Goal: Task Accomplishment & Management: Use online tool/utility

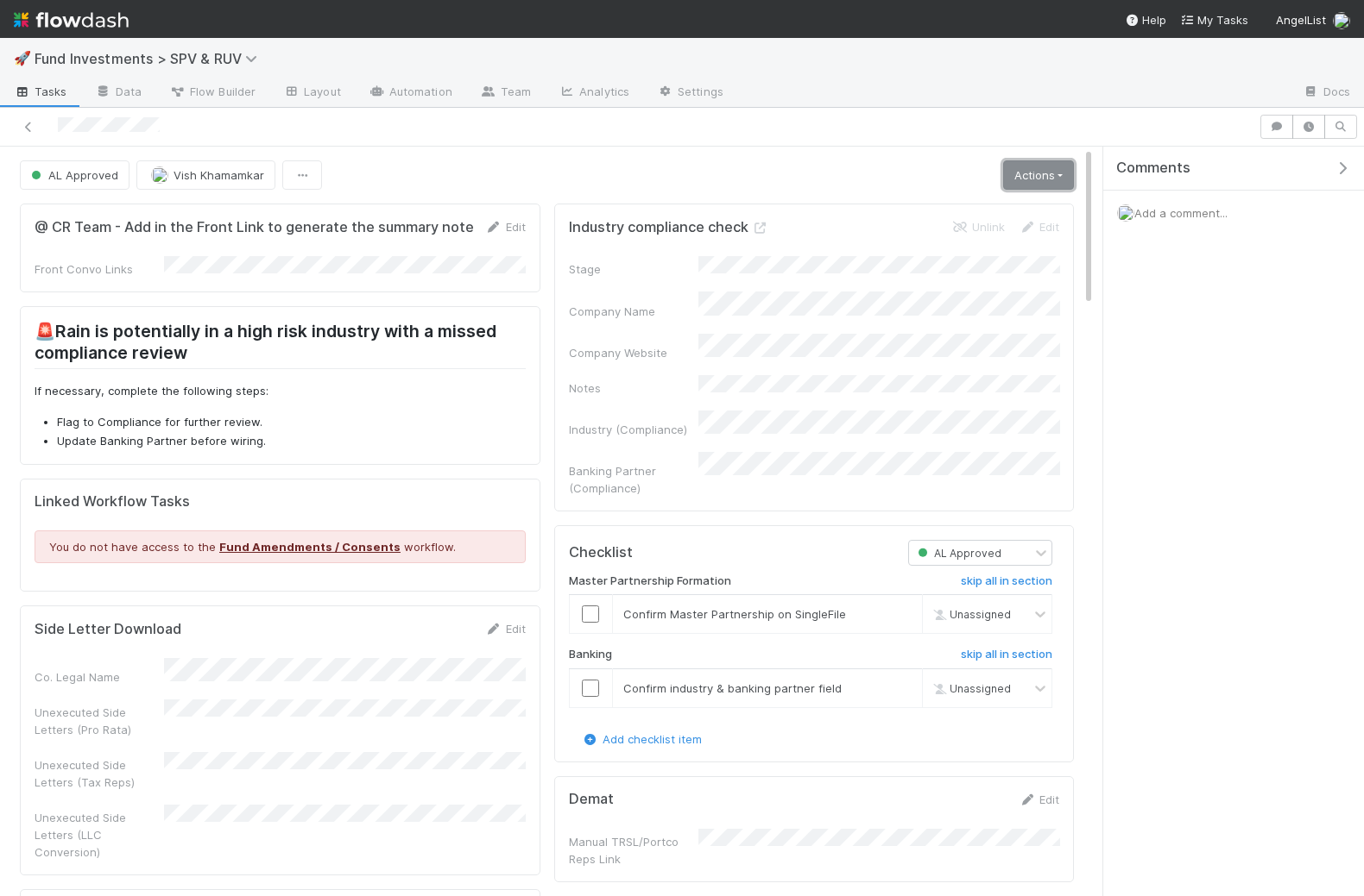
click at [1021, 171] on link "Actions" at bounding box center [1038, 175] width 70 height 30
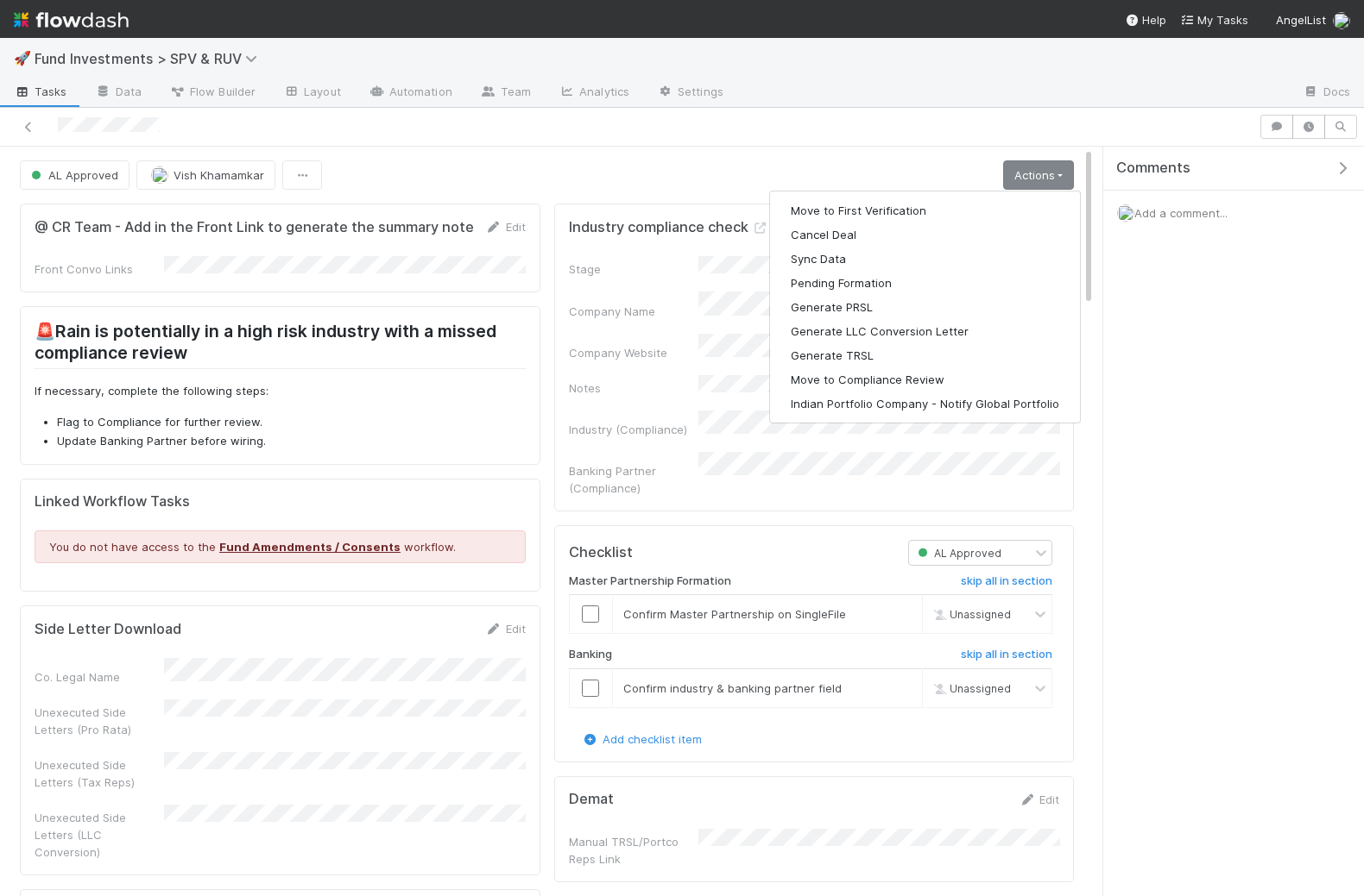
click at [603, 120] on div at bounding box center [629, 127] width 1245 height 24
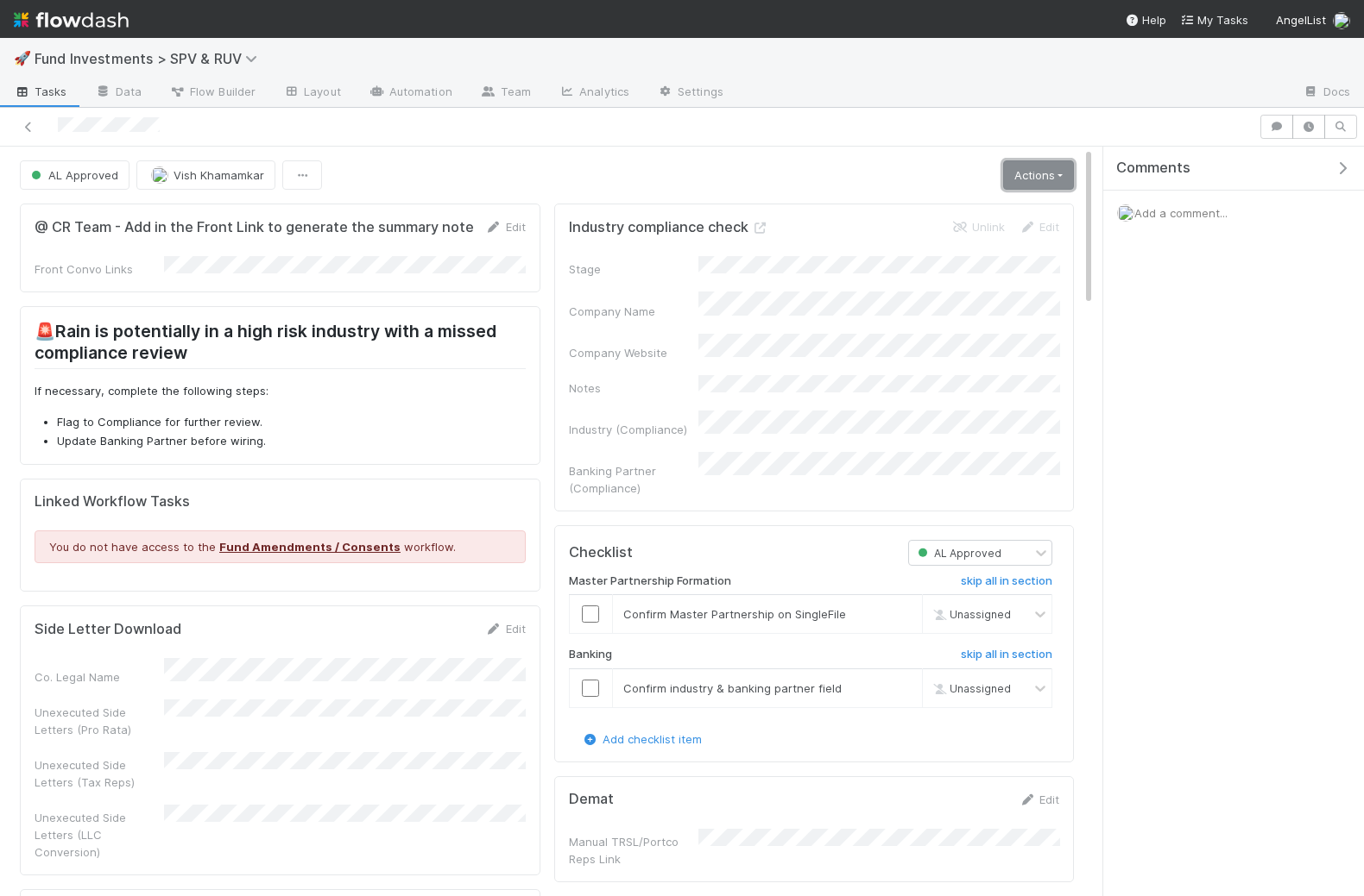
click at [1016, 171] on link "Actions" at bounding box center [1038, 175] width 70 height 30
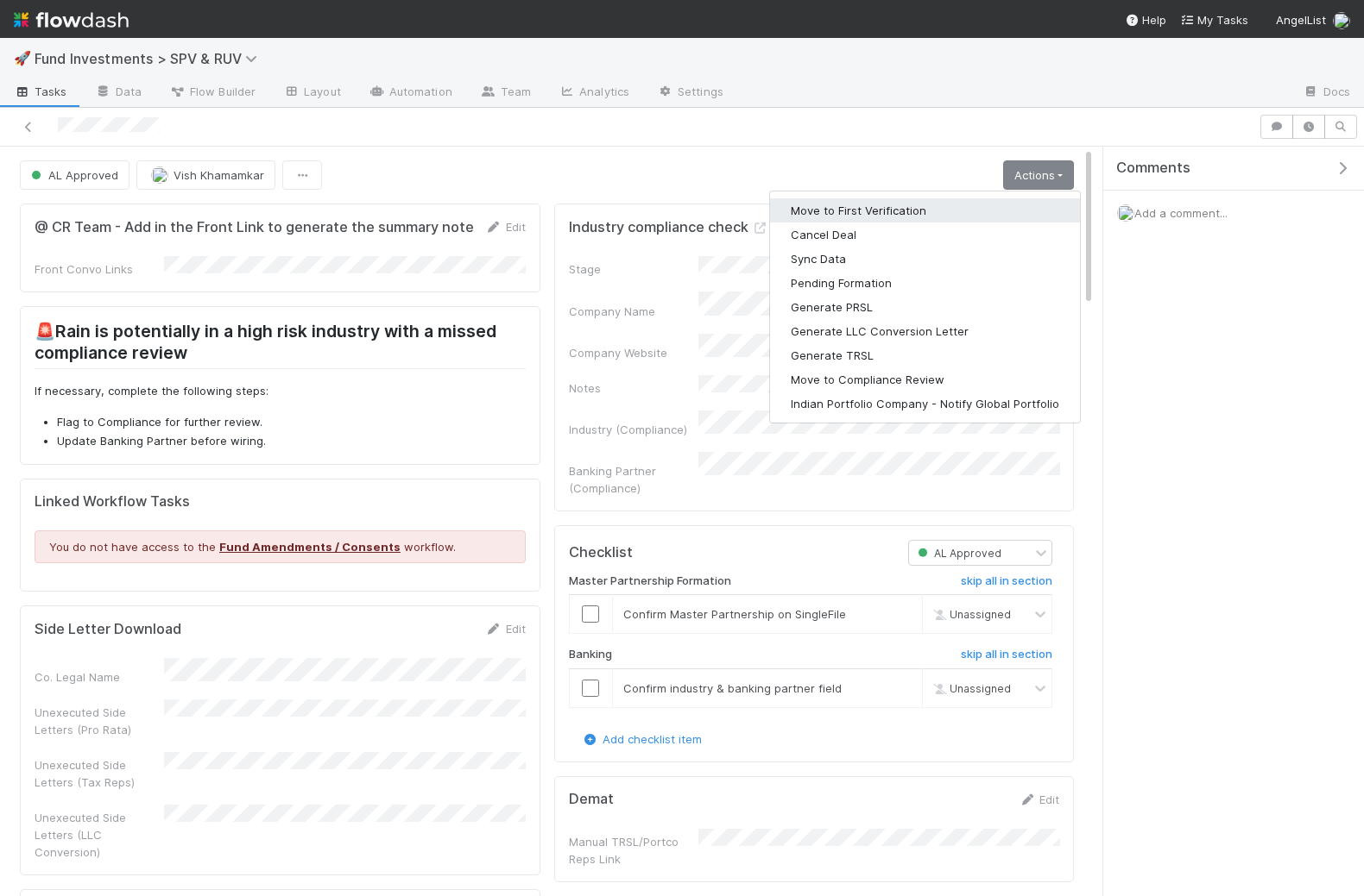
click at [926, 207] on button "Move to First Verification" at bounding box center [924, 210] width 310 height 24
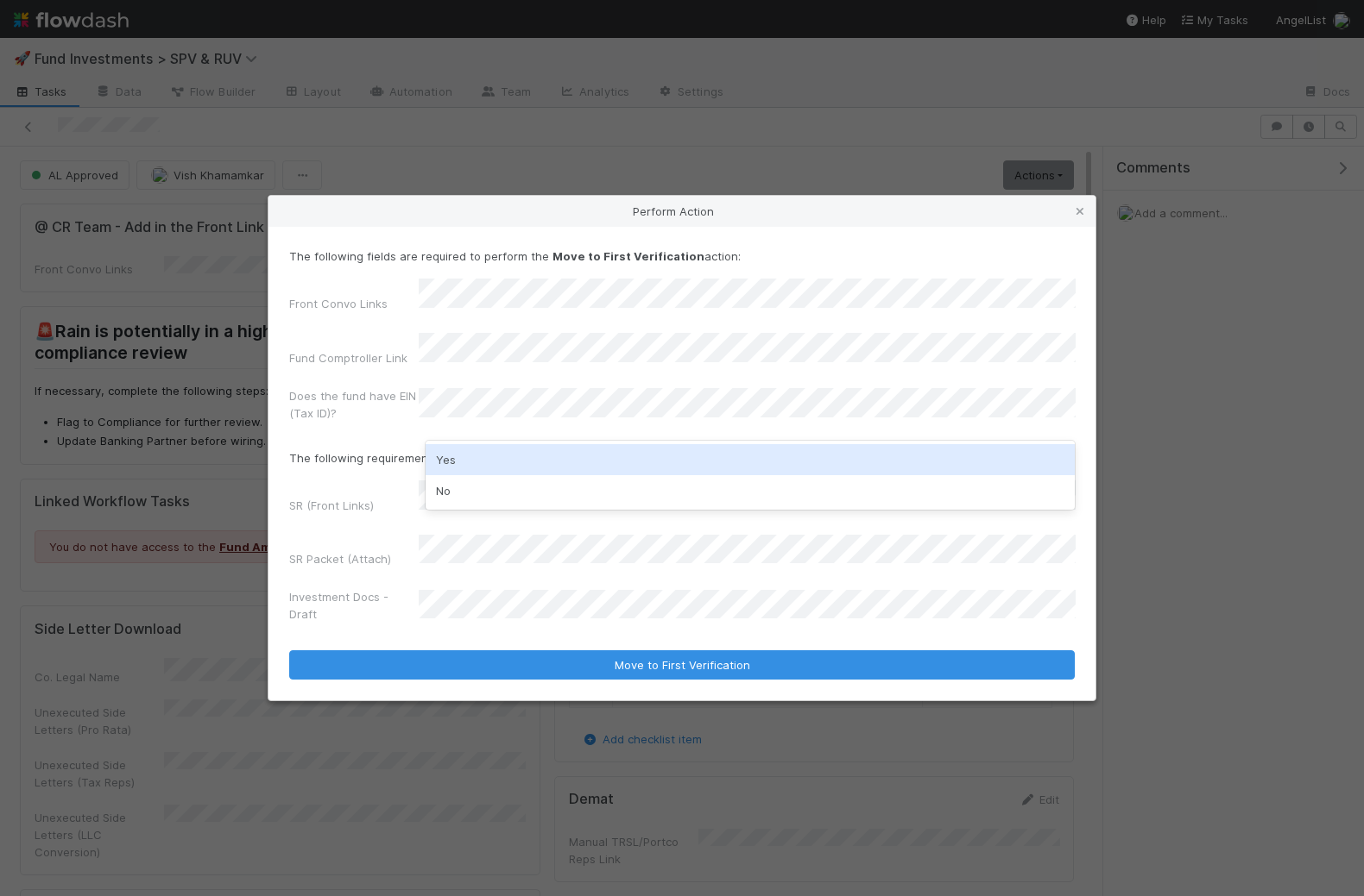
drag, startPoint x: 500, startPoint y: 464, endPoint x: 349, endPoint y: 475, distance: 151.4
click at [500, 464] on div "Yes" at bounding box center [750, 460] width 650 height 31
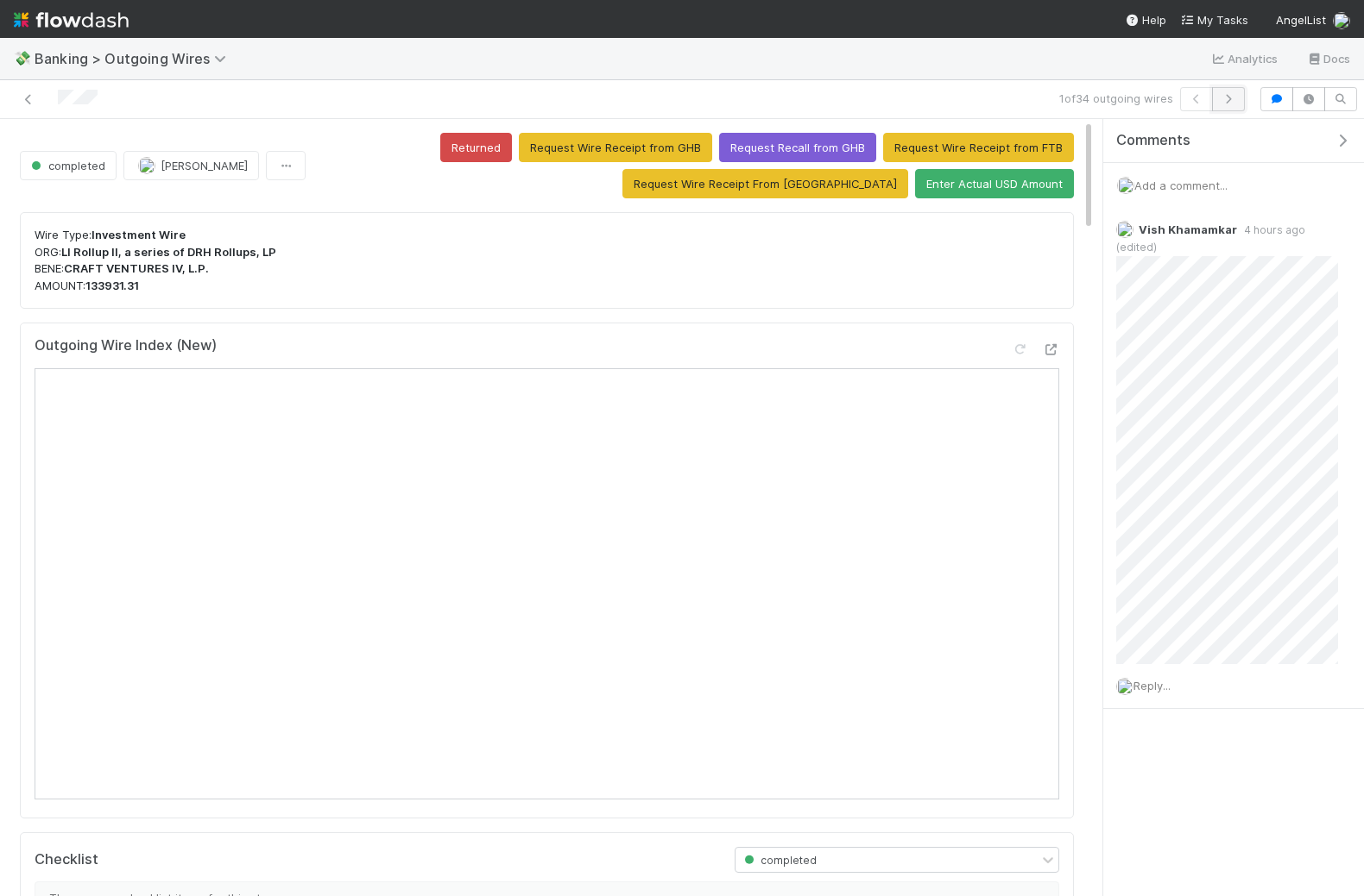
click at [1226, 94] on icon "button" at bounding box center [1228, 99] width 18 height 10
click at [1198, 95] on icon "button" at bounding box center [1195, 99] width 18 height 10
click at [1234, 97] on icon "button" at bounding box center [1228, 99] width 18 height 10
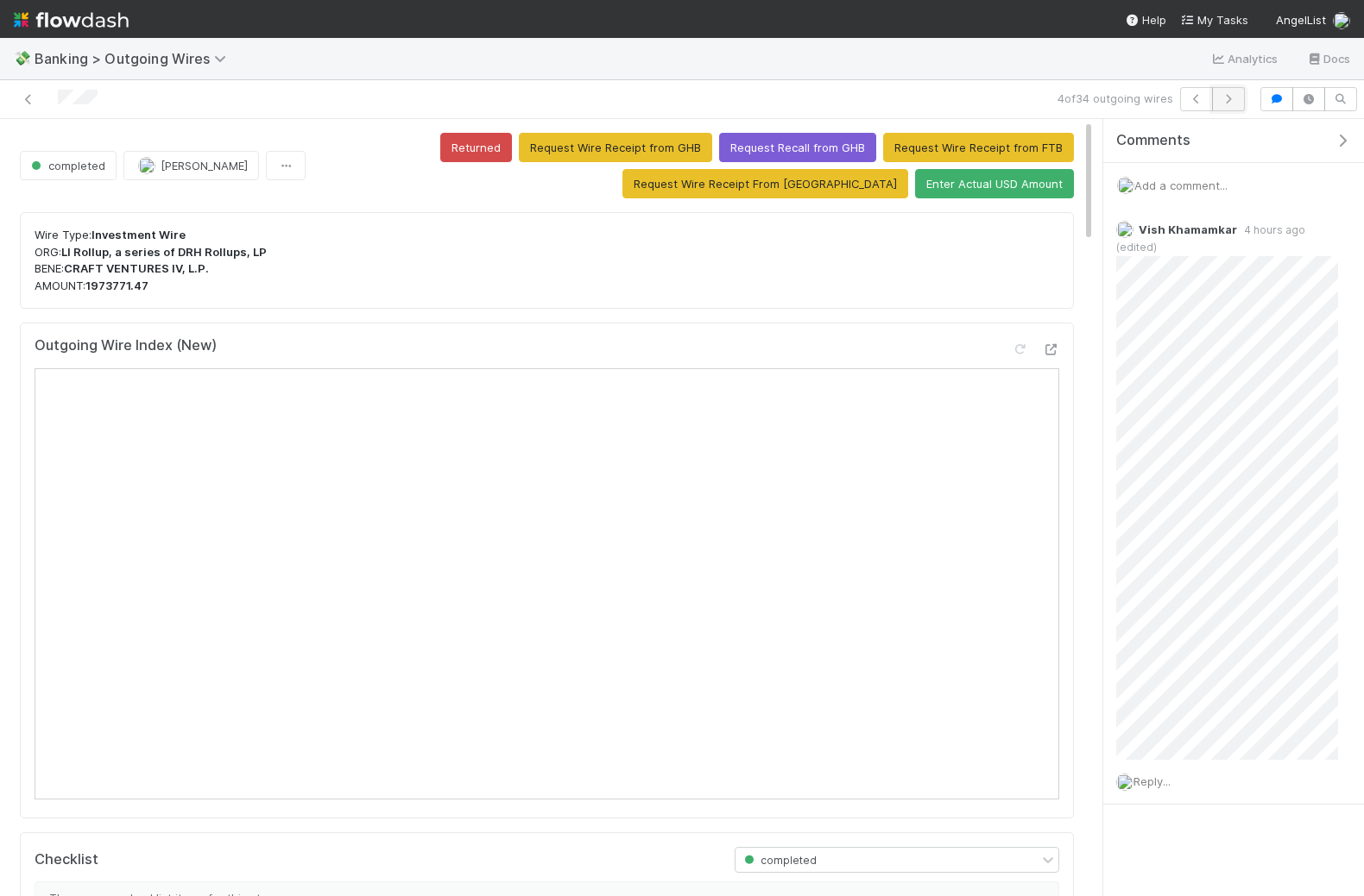
click at [1230, 95] on icon "button" at bounding box center [1228, 99] width 18 height 10
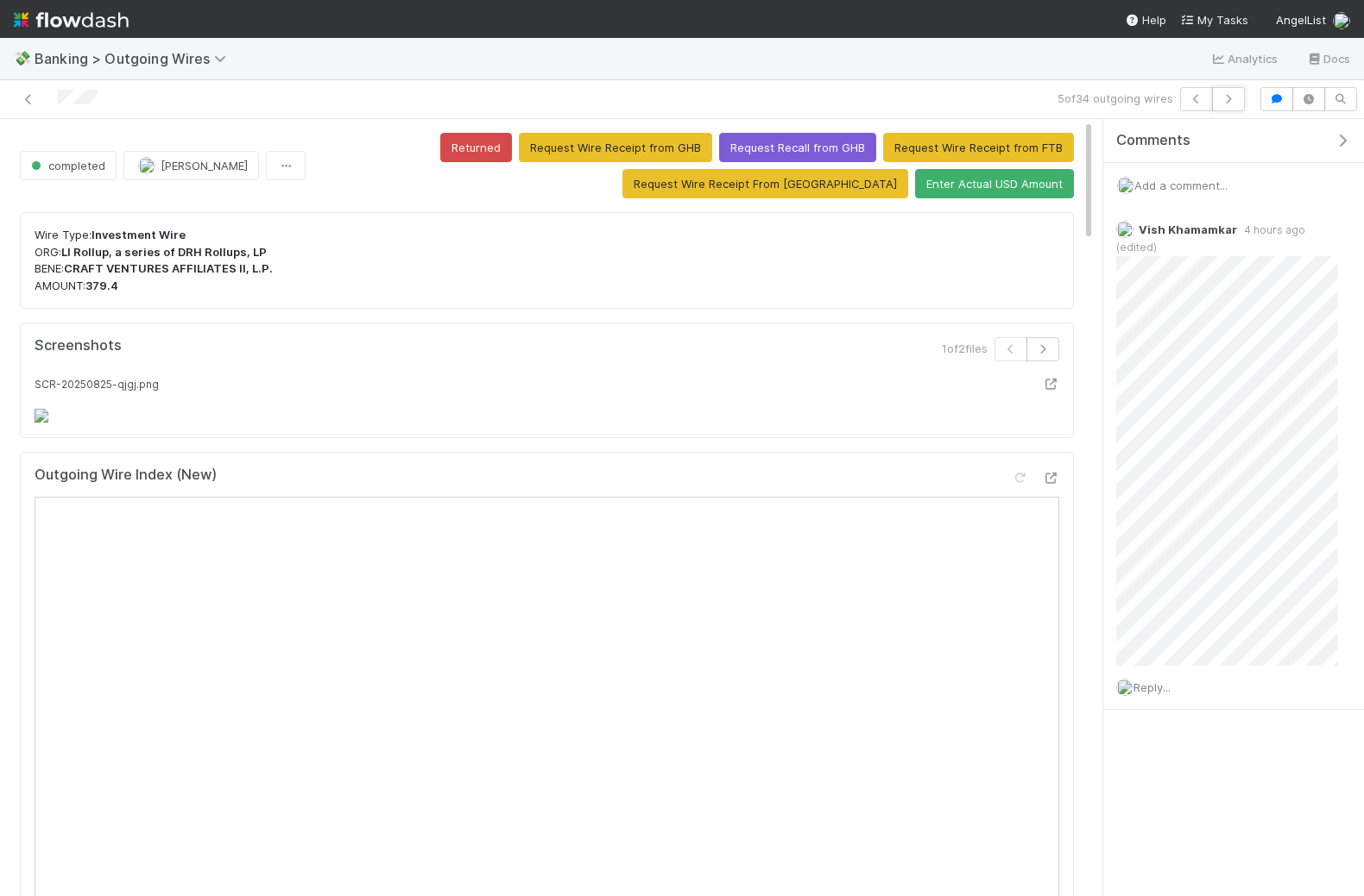
click at [1230, 95] on icon "button" at bounding box center [1228, 99] width 18 height 10
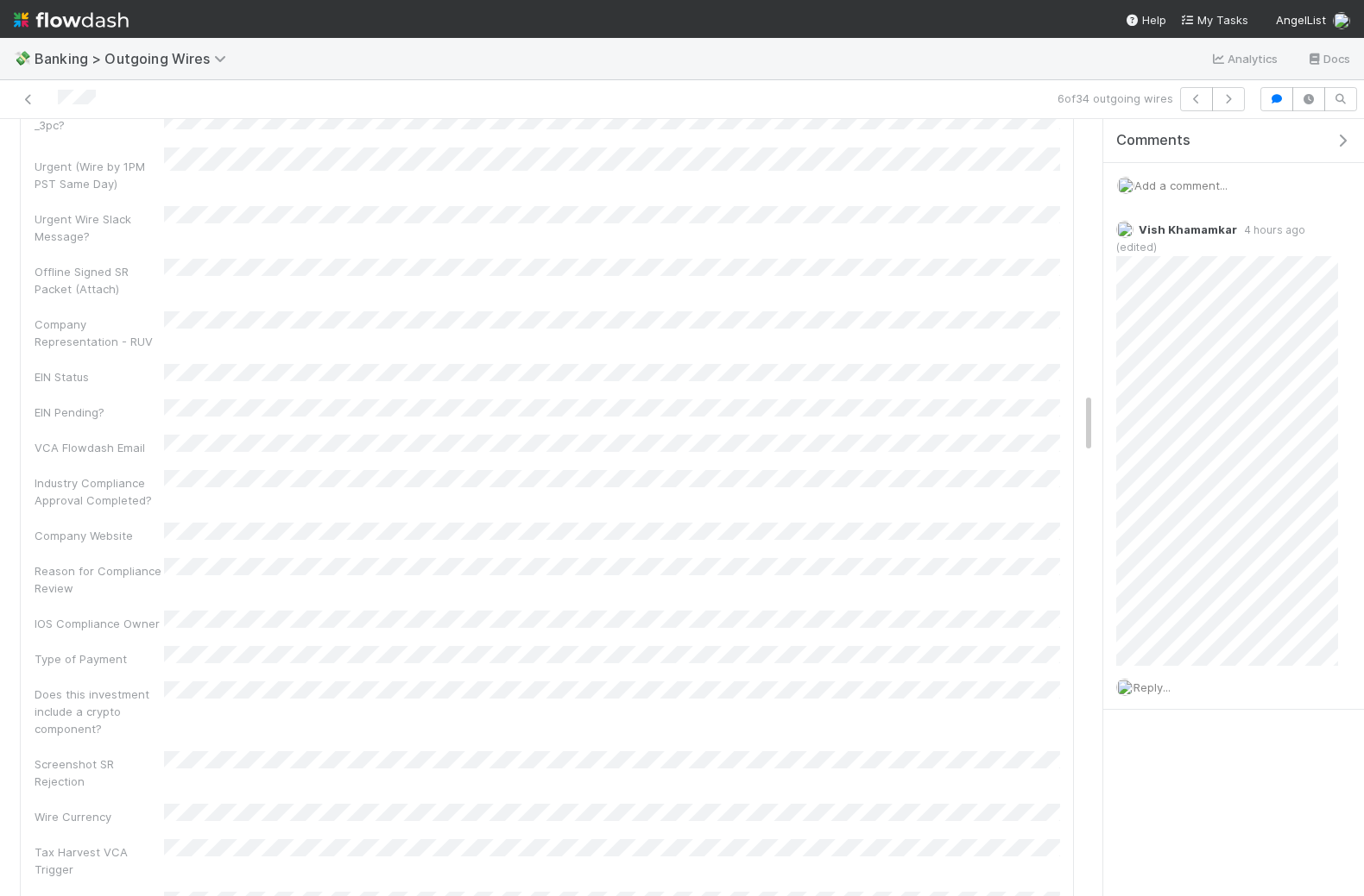
scroll to position [4176, 0]
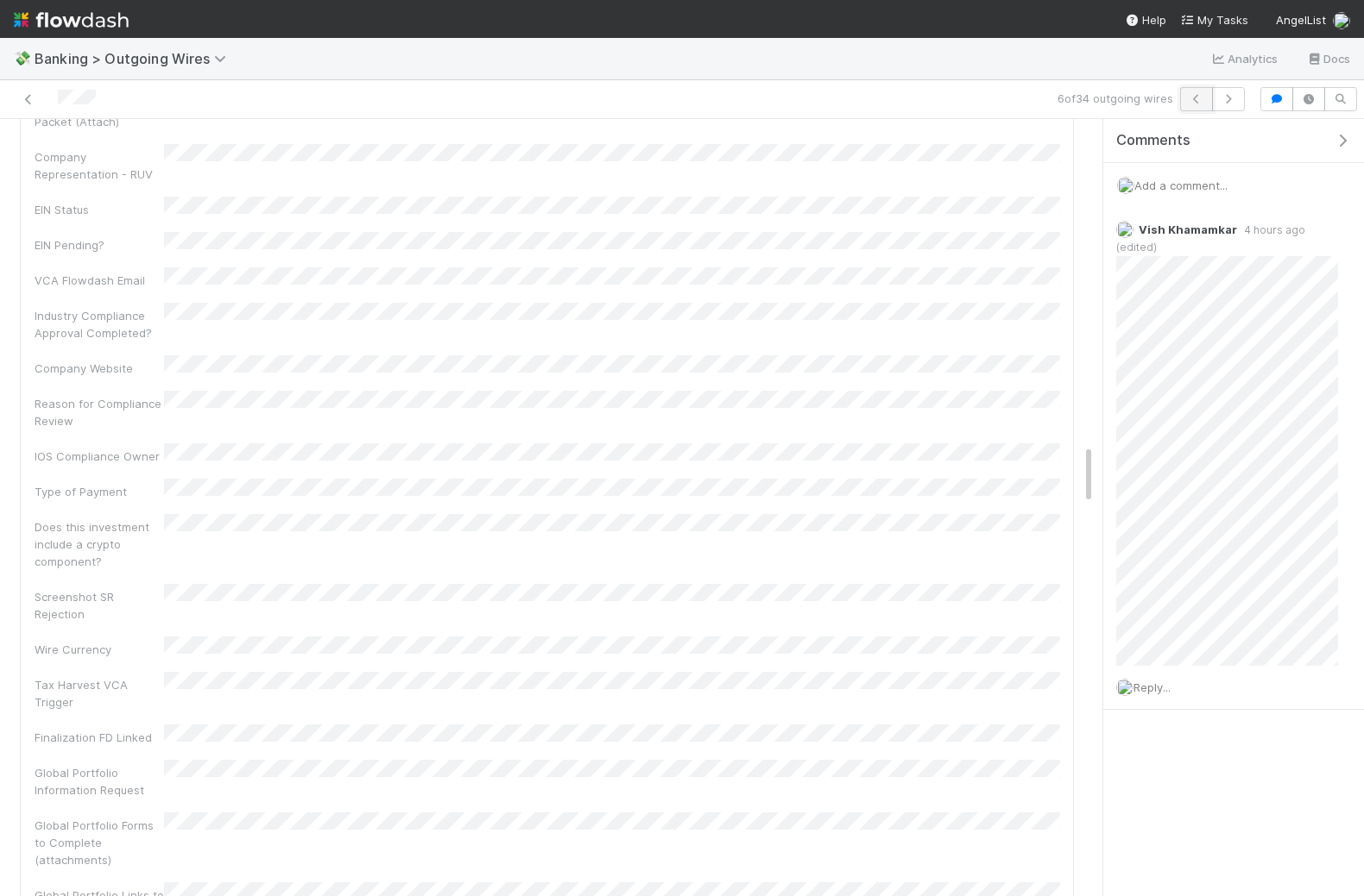
click at [1194, 101] on icon "button" at bounding box center [1195, 99] width 18 height 10
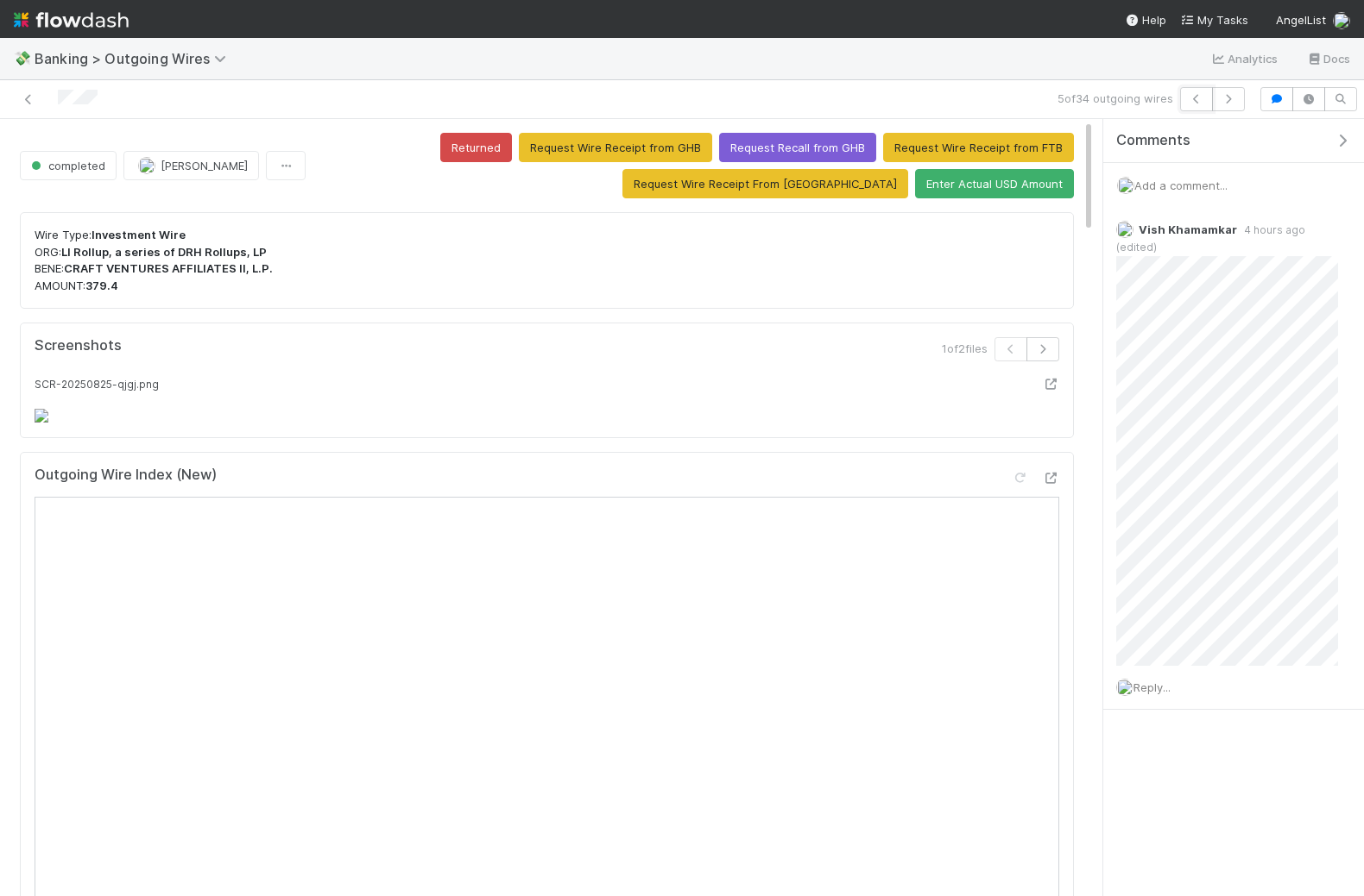
click at [1194, 101] on icon "button" at bounding box center [1195, 99] width 18 height 10
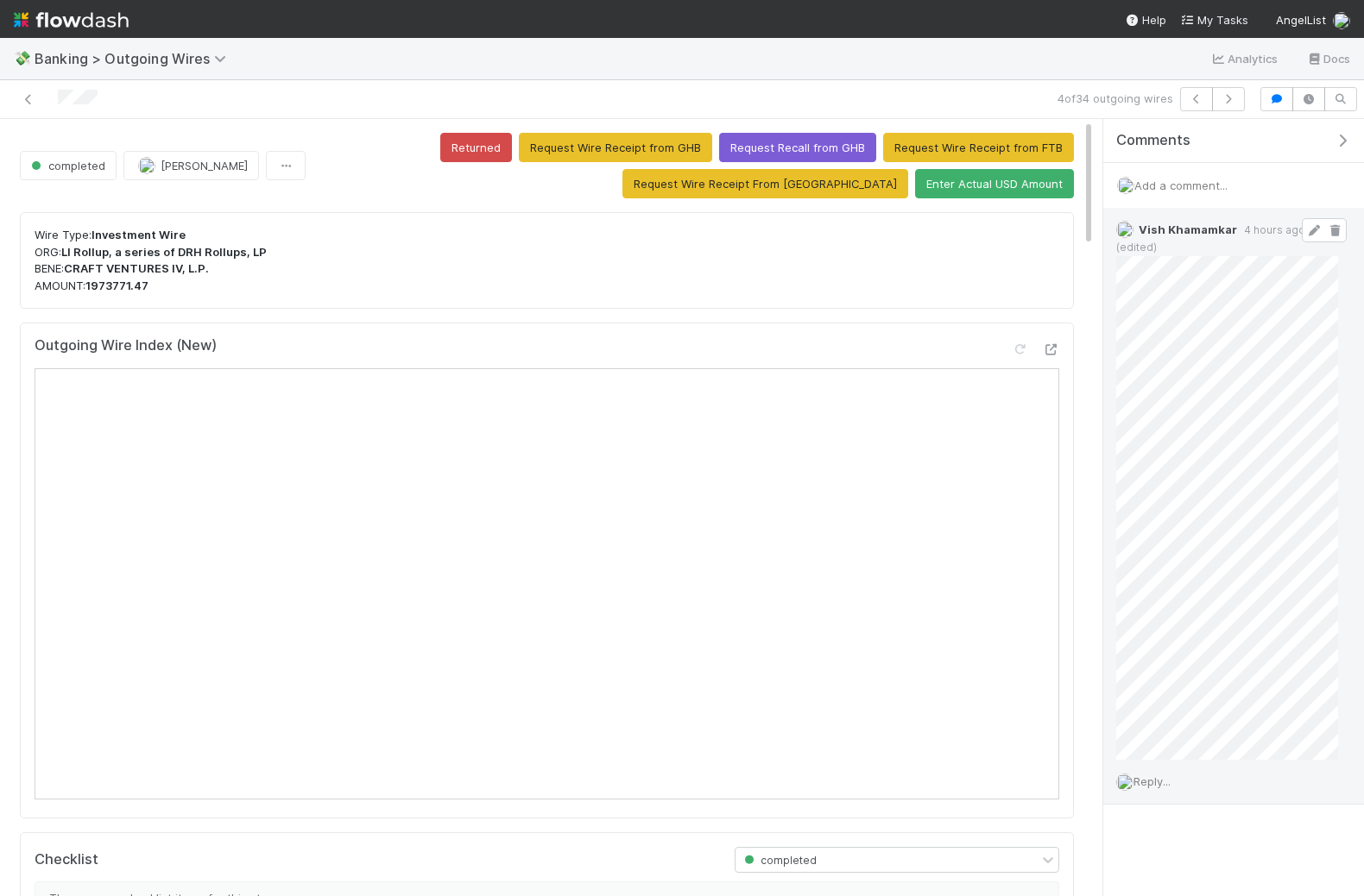
click at [1264, 228] on span "4 hours ago (edited)" at bounding box center [1210, 238] width 189 height 31
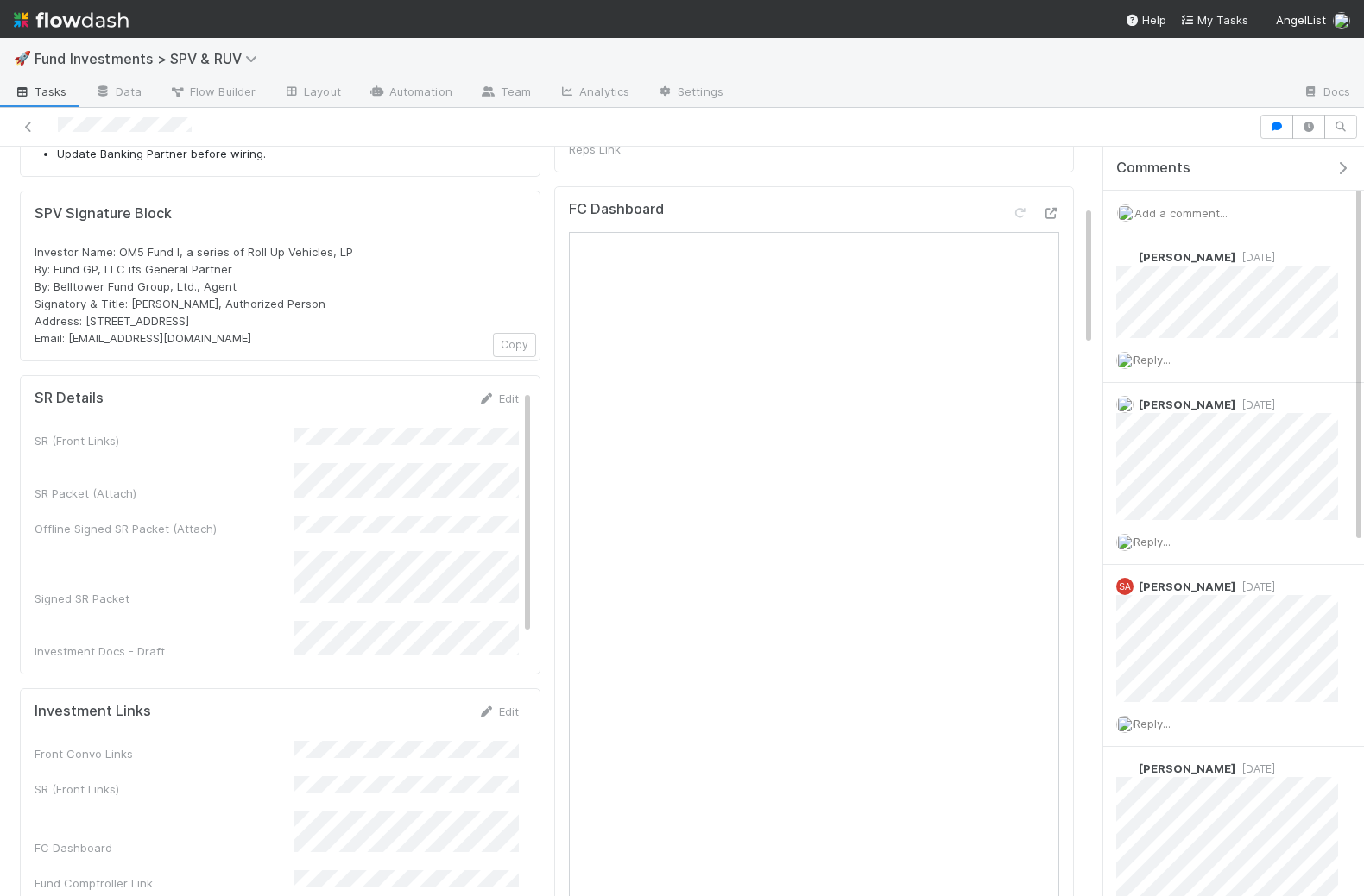
scroll to position [320, 0]
